Goal: Task Accomplishment & Management: Manage account settings

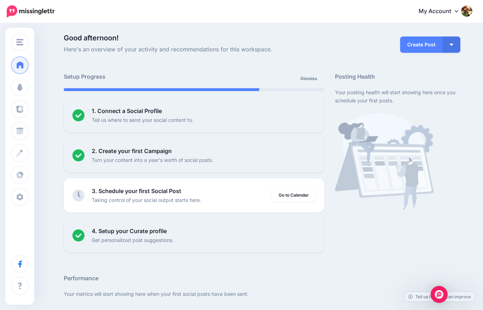
drag, startPoint x: 467, startPoint y: 66, endPoint x: 455, endPoint y: 59, distance: 14.5
click at [441, 6] on link "My Account" at bounding box center [442, 11] width 61 height 17
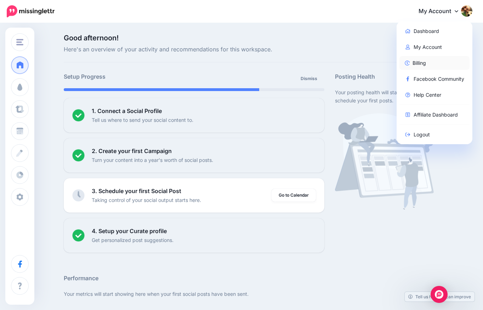
click at [437, 60] on link "Billing" at bounding box center [435, 63] width 70 height 14
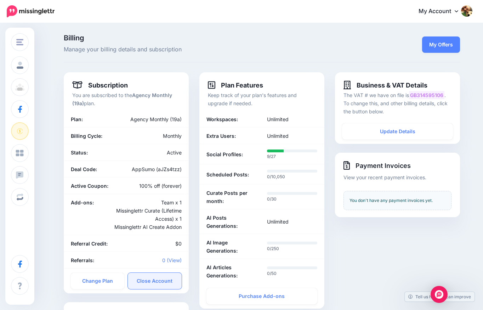
click at [159, 281] on link "Close Account" at bounding box center [155, 281] width 54 height 16
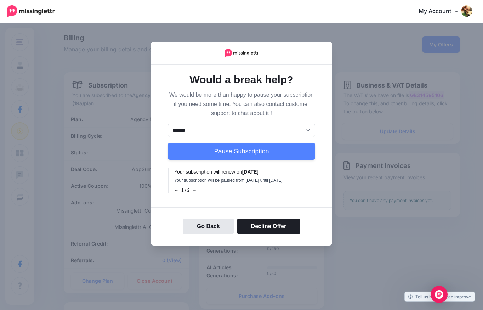
click at [205, 96] on p "We would be more than happy to pause your subscription if you need some time. Y…" at bounding box center [241, 104] width 147 height 28
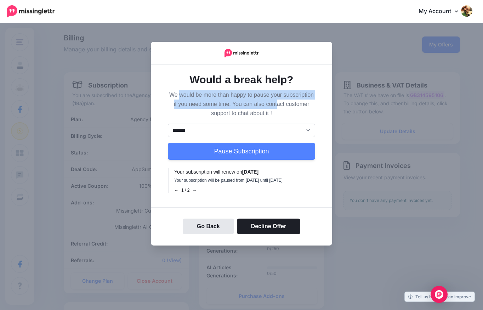
drag, startPoint x: 187, startPoint y: 93, endPoint x: 278, endPoint y: 98, distance: 90.8
click at [278, 98] on p "We would be more than happy to pause your subscription if you need some time. Y…" at bounding box center [241, 104] width 147 height 28
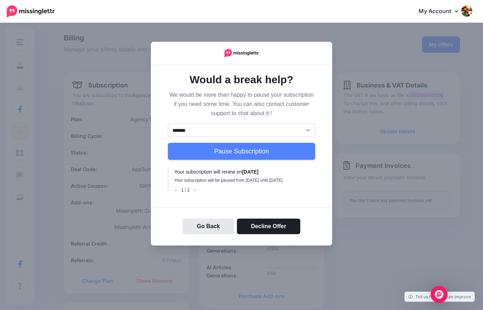
click at [281, 108] on p "We would be more than happy to pause your subscription if you need some time. Y…" at bounding box center [241, 104] width 147 height 28
click at [213, 130] on select "******* ********" at bounding box center [241, 130] width 147 height 13
